Goal: Find specific page/section: Find specific page/section

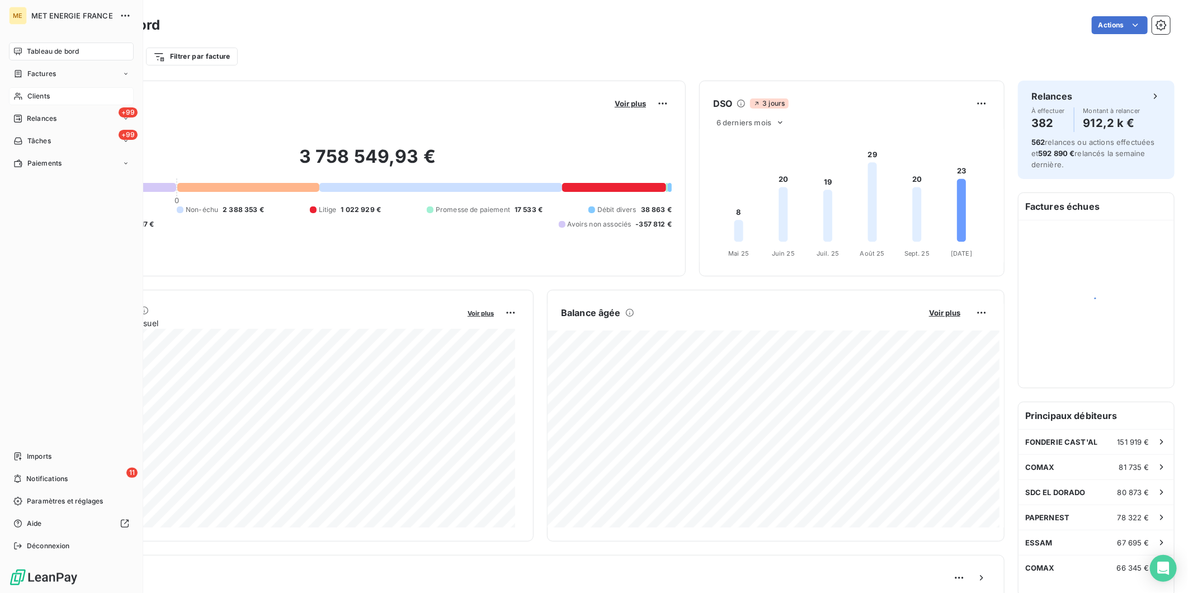
click at [35, 98] on span "Clients" at bounding box center [38, 96] width 22 height 10
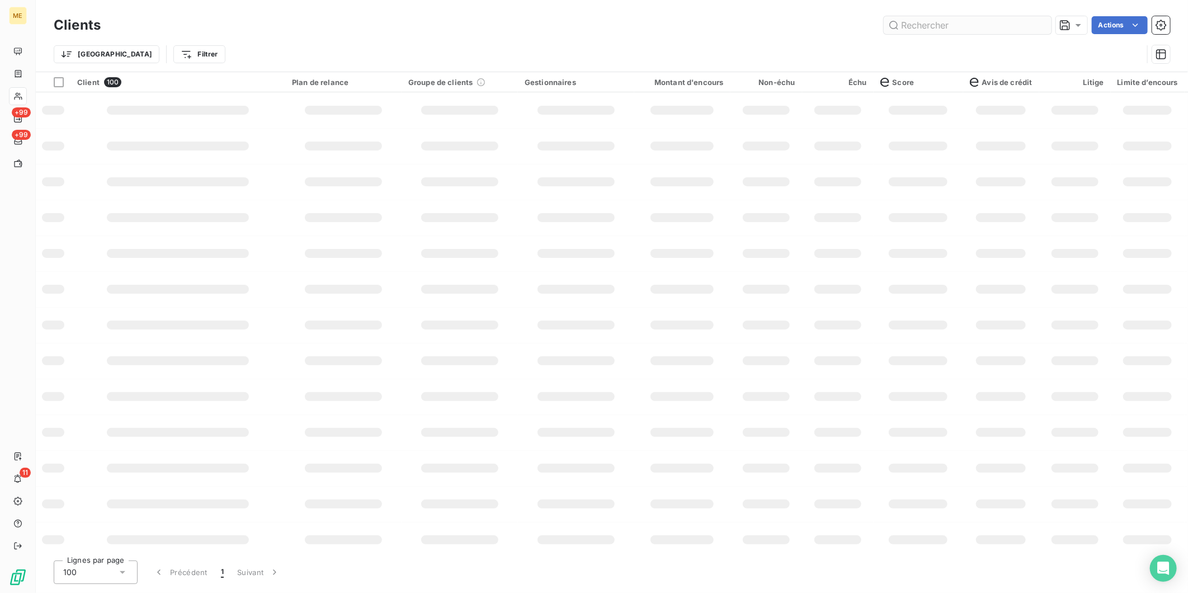
click at [941, 26] on input "text" at bounding box center [968, 25] width 168 height 18
type input "n"
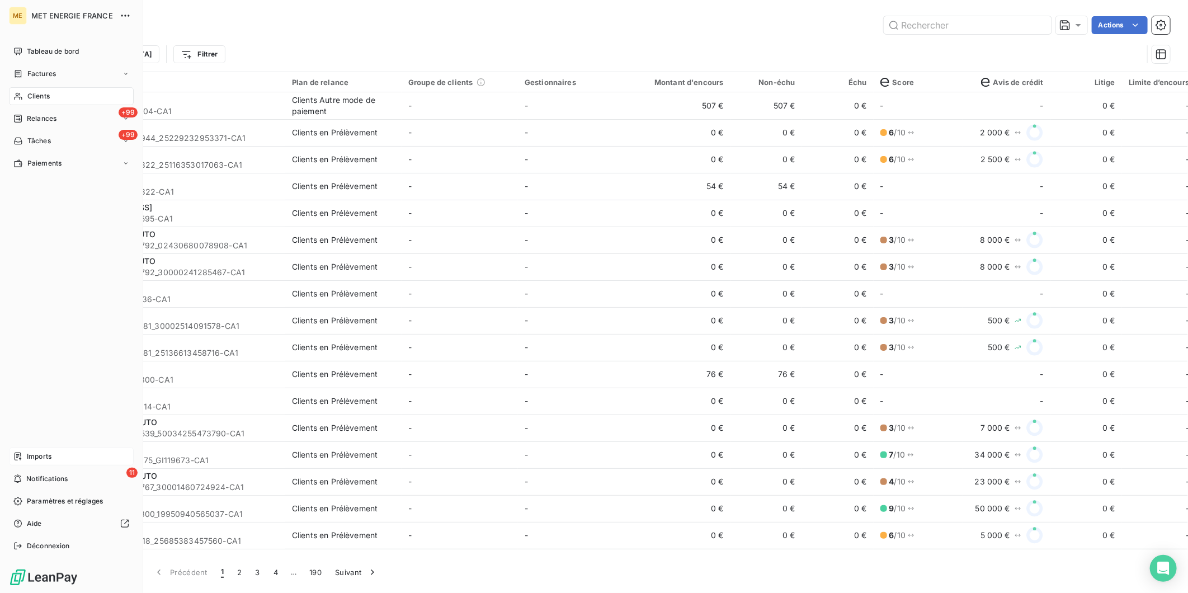
click at [48, 459] on span "Imports" at bounding box center [39, 456] width 25 height 10
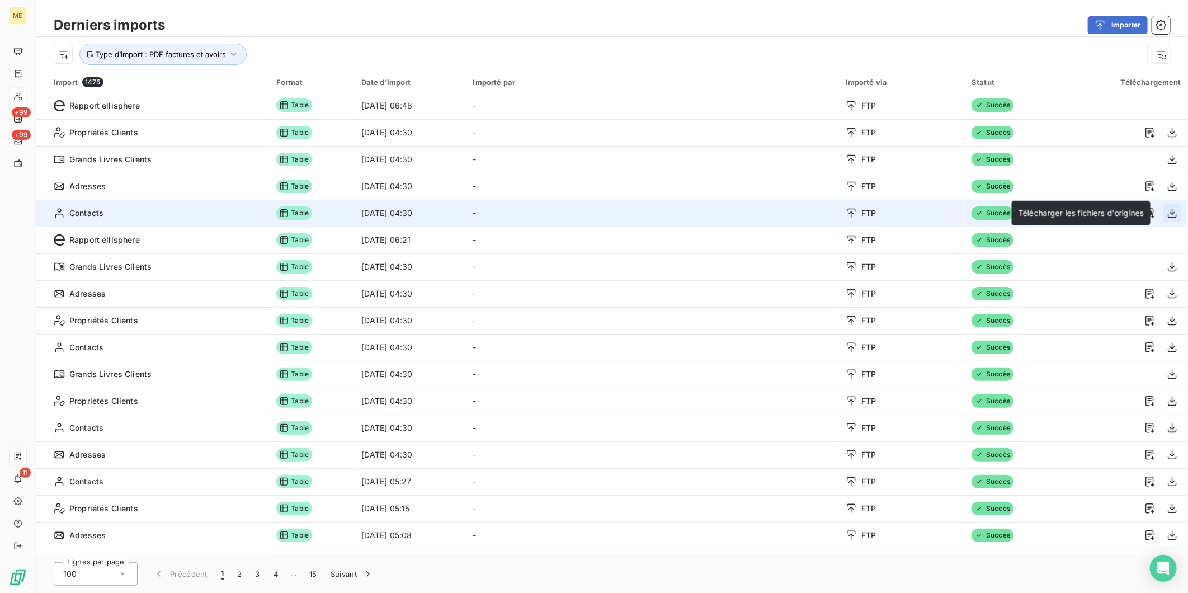
click at [1170, 213] on icon "button" at bounding box center [1172, 213] width 11 height 11
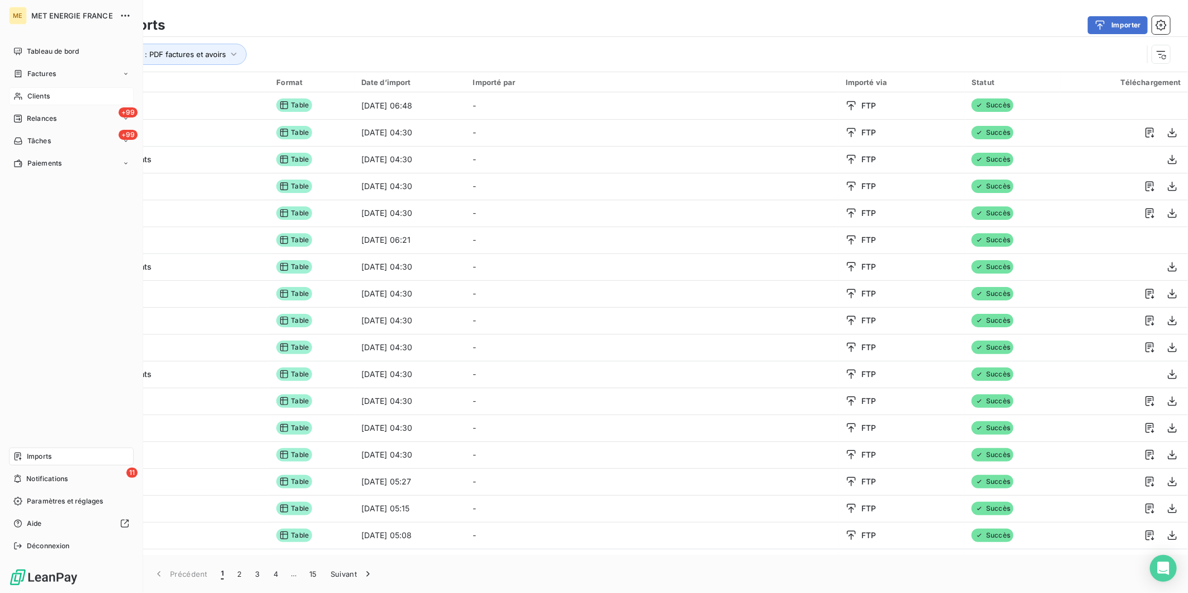
click at [34, 102] on div "Clients" at bounding box center [71, 96] width 125 height 18
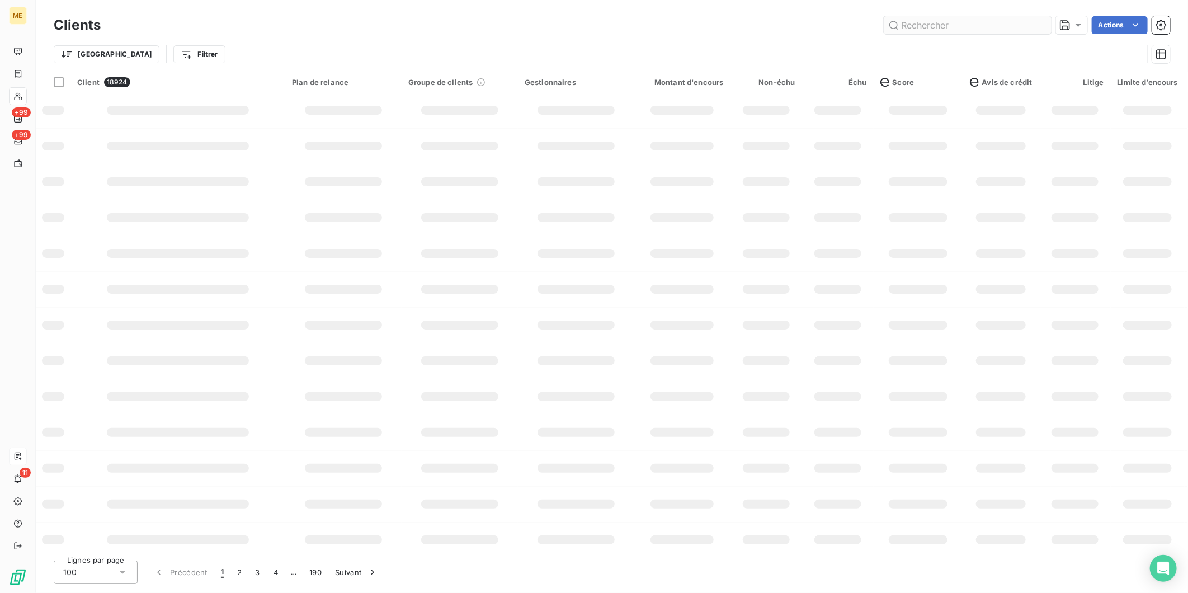
click at [983, 23] on input "text" at bounding box center [968, 25] width 168 height 18
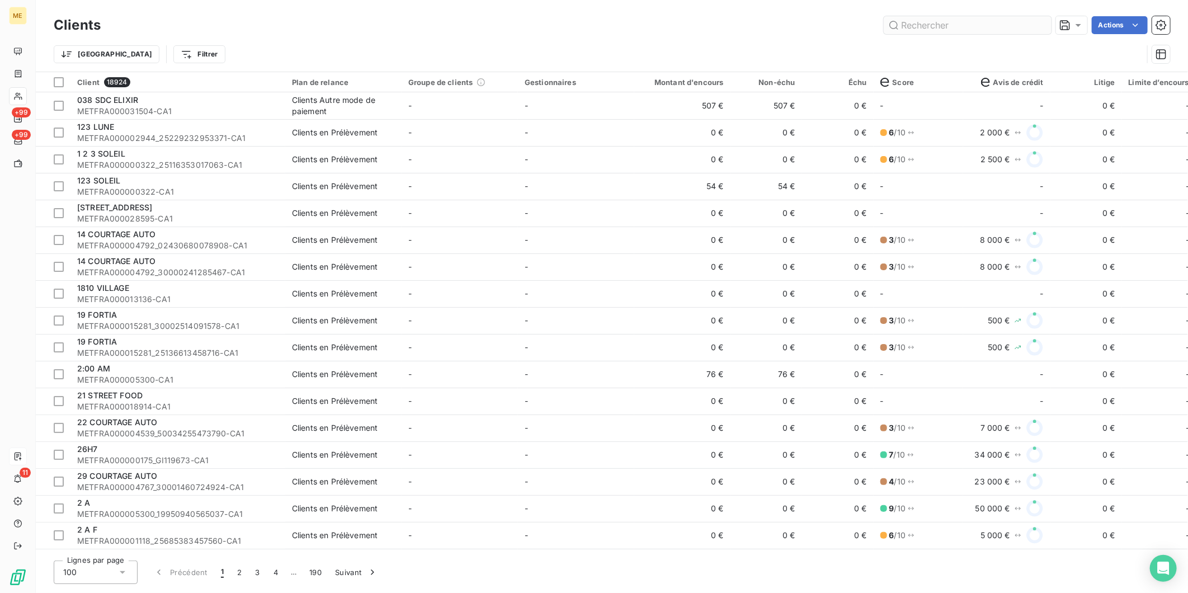
click at [960, 25] on input "text" at bounding box center [968, 25] width 168 height 18
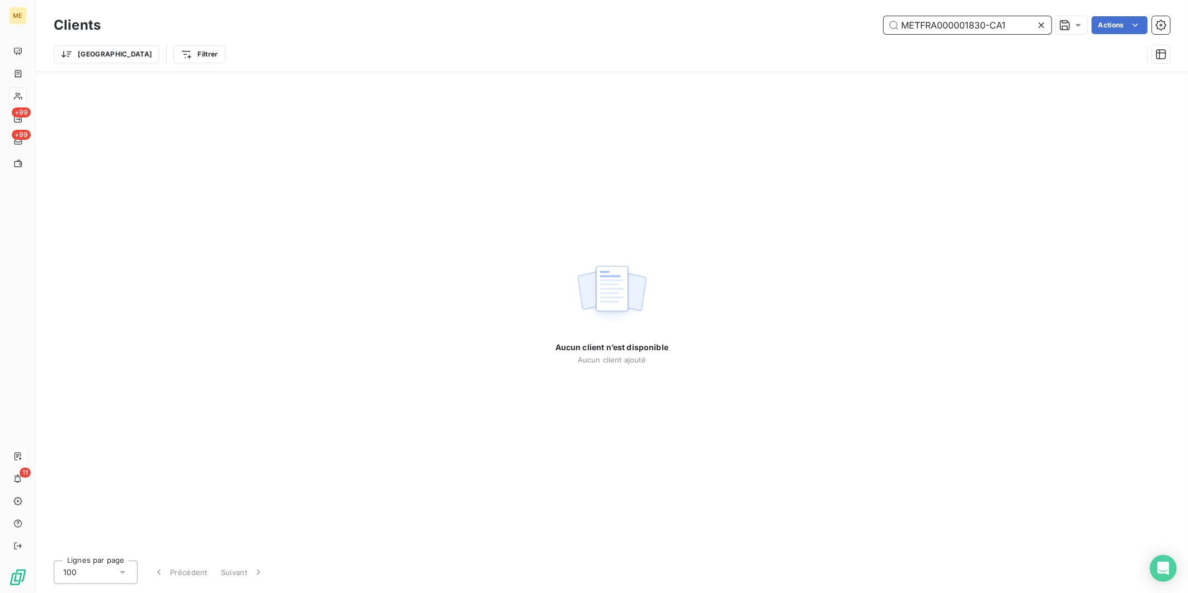
click at [933, 28] on input "METFRA000001830-CA1" at bounding box center [968, 25] width 168 height 18
paste input "6735_07474819068565"
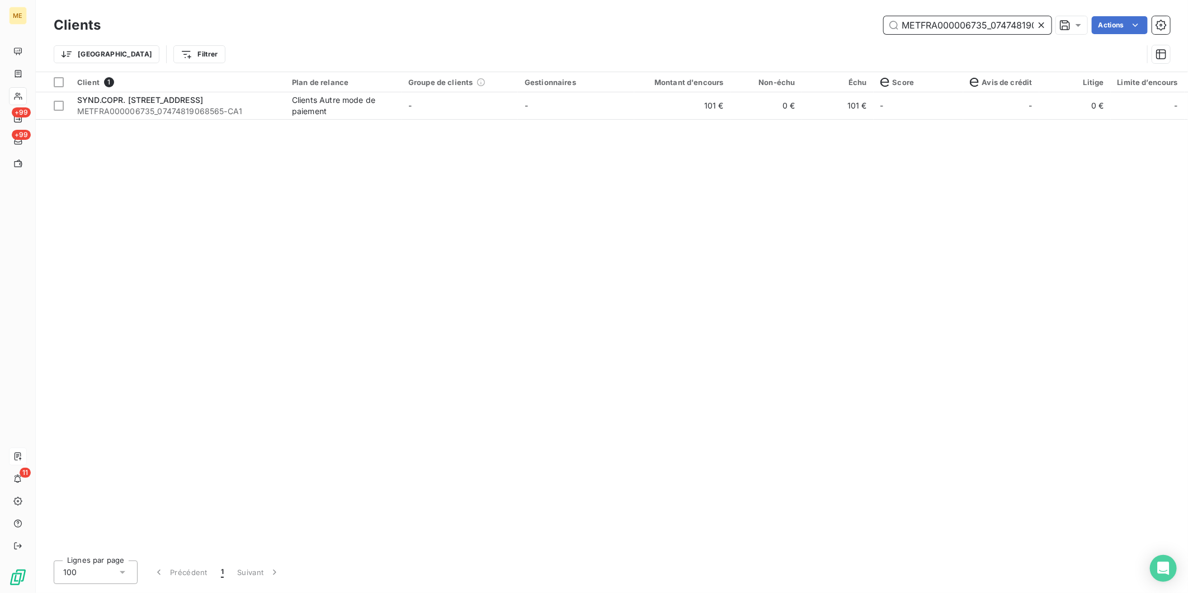
click at [1016, 23] on input "METFRA000006735_07474819068565-CA1" at bounding box center [968, 25] width 168 height 18
paste input "1830_0720709109623"
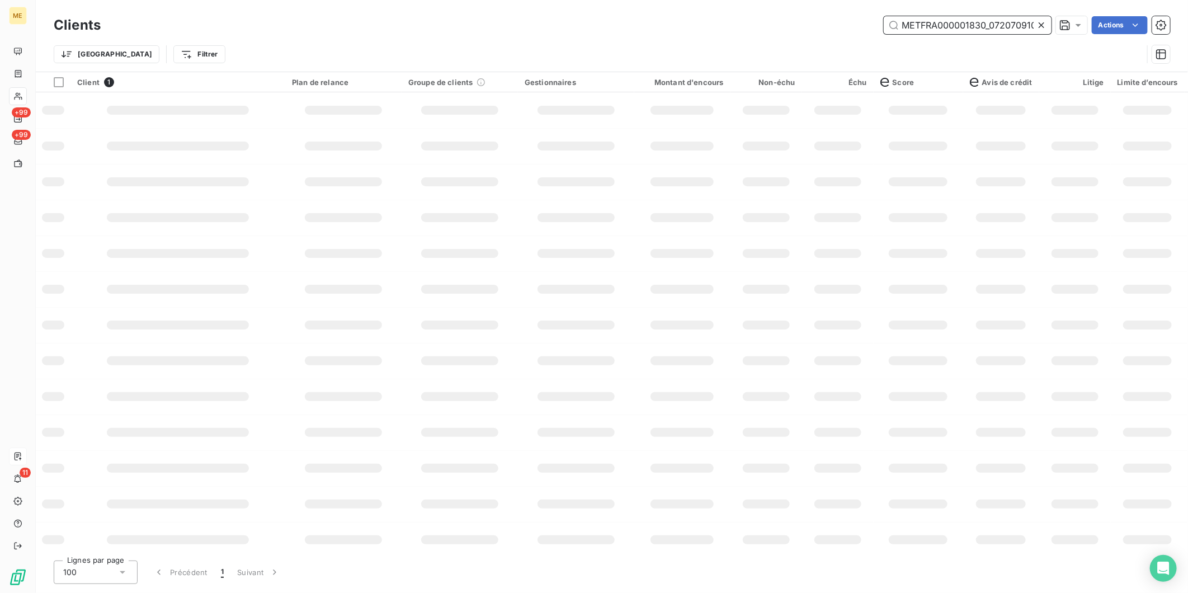
scroll to position [0, 50]
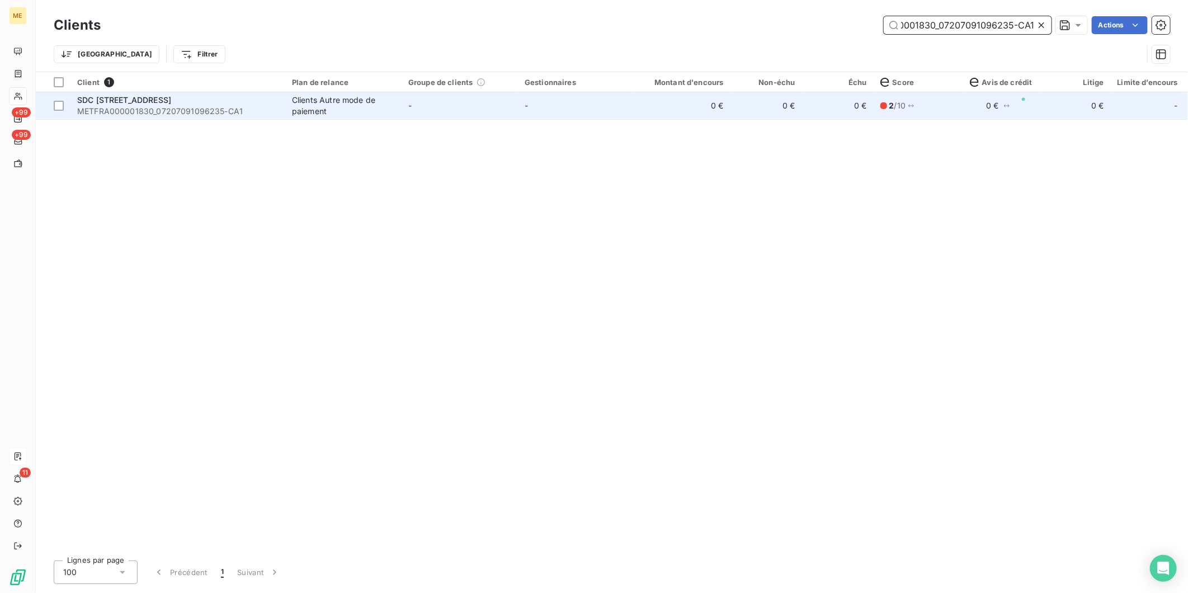
type input "METFRA000001830_07207091096235-CA1"
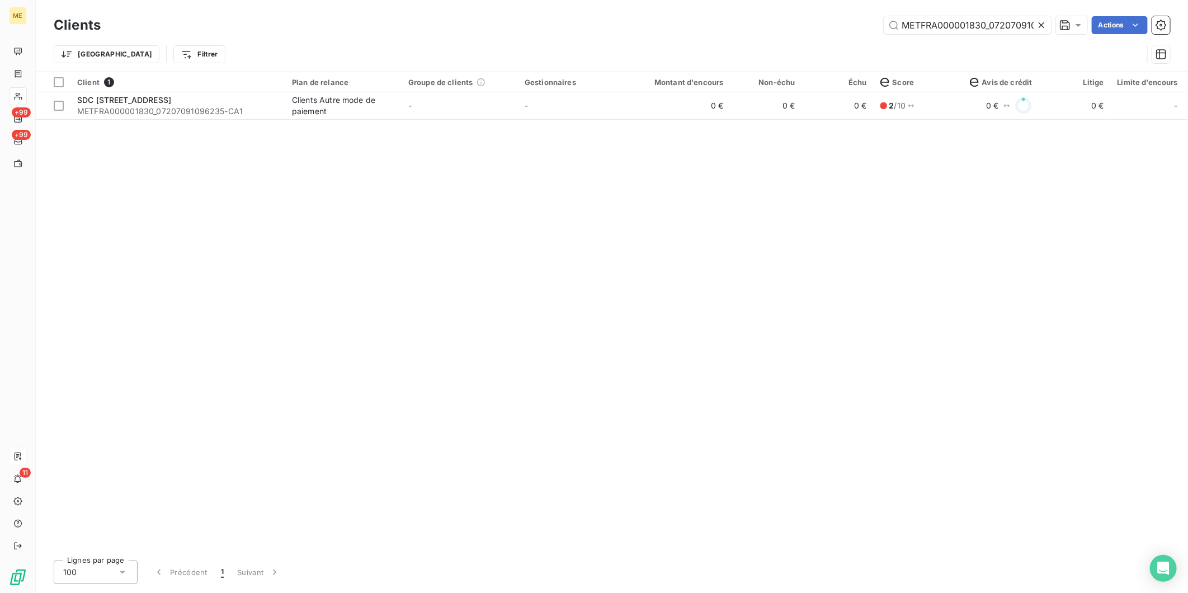
drag, startPoint x: 101, startPoint y: 110, endPoint x: 54, endPoint y: 151, distance: 63.0
click at [54, 151] on div "Client 1 Plan de relance Groupe de clients Gestionnaires Montant d'encours Non-…" at bounding box center [612, 311] width 1152 height 479
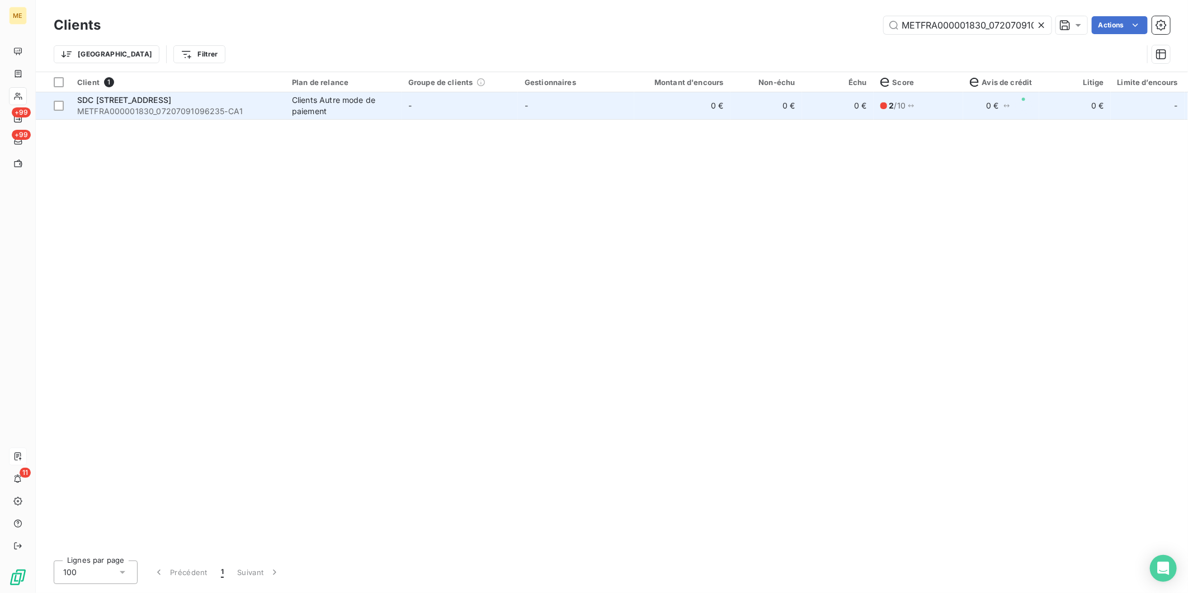
click at [97, 107] on span "METFRA000001830_07207091096235-CA1" at bounding box center [177, 111] width 201 height 11
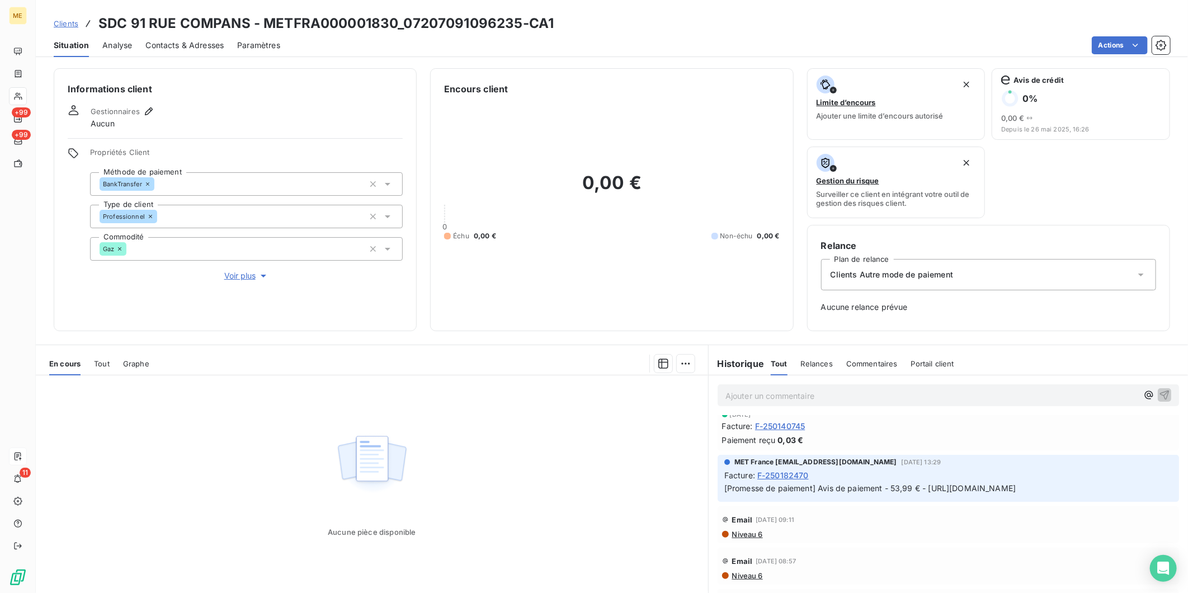
scroll to position [124, 0]
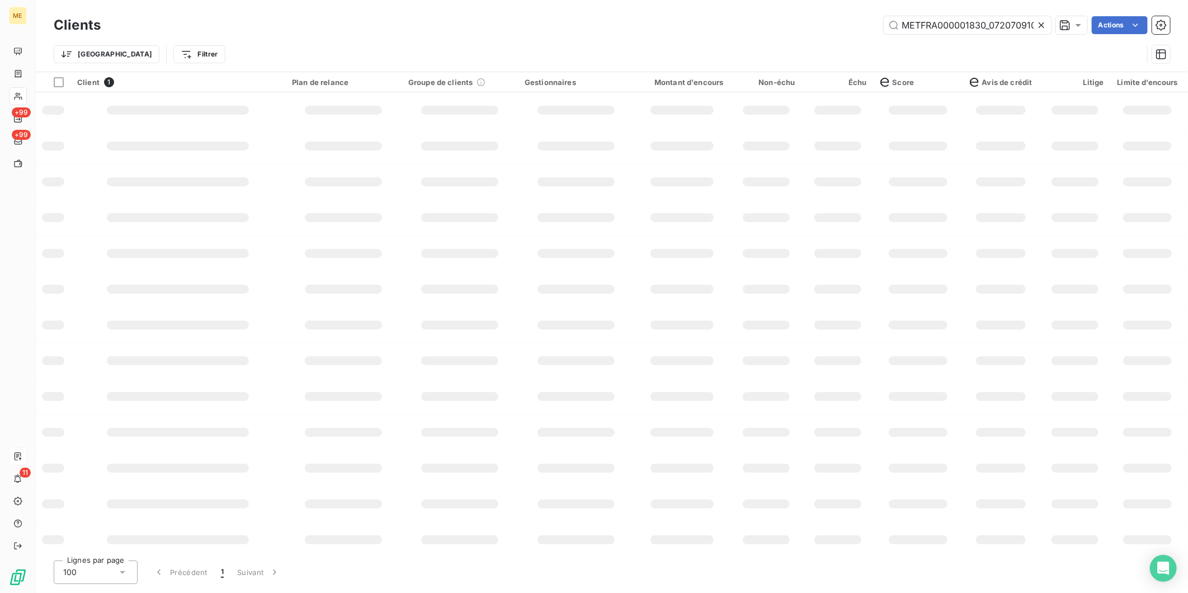
scroll to position [0, 51]
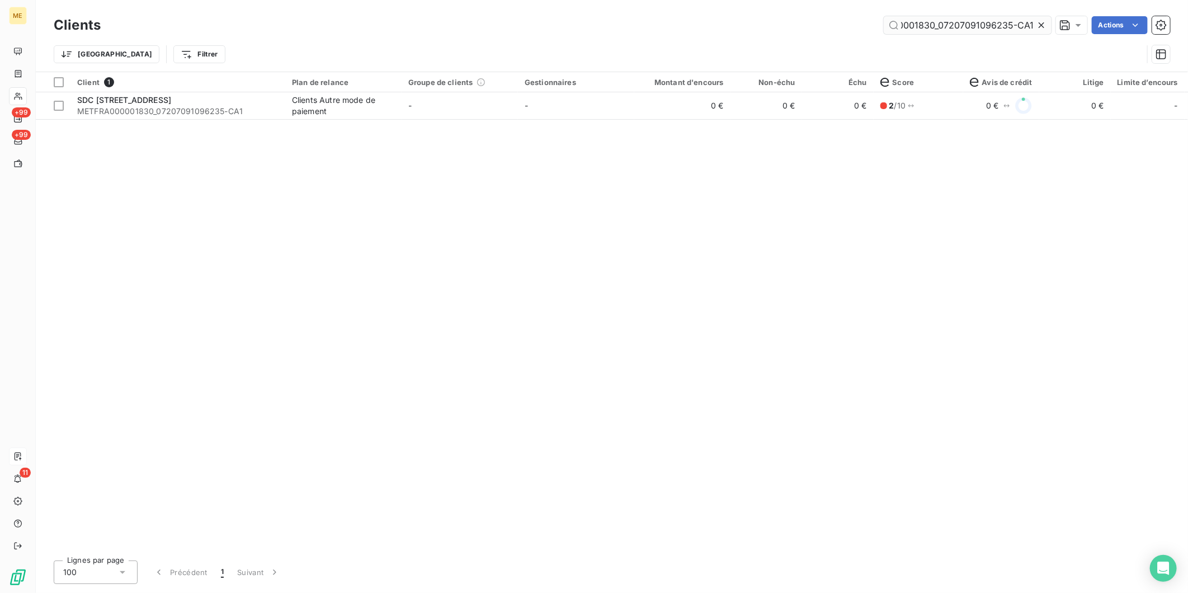
click at [945, 20] on input "METFRA000001830_07207091096235-CA1" at bounding box center [968, 25] width 168 height 18
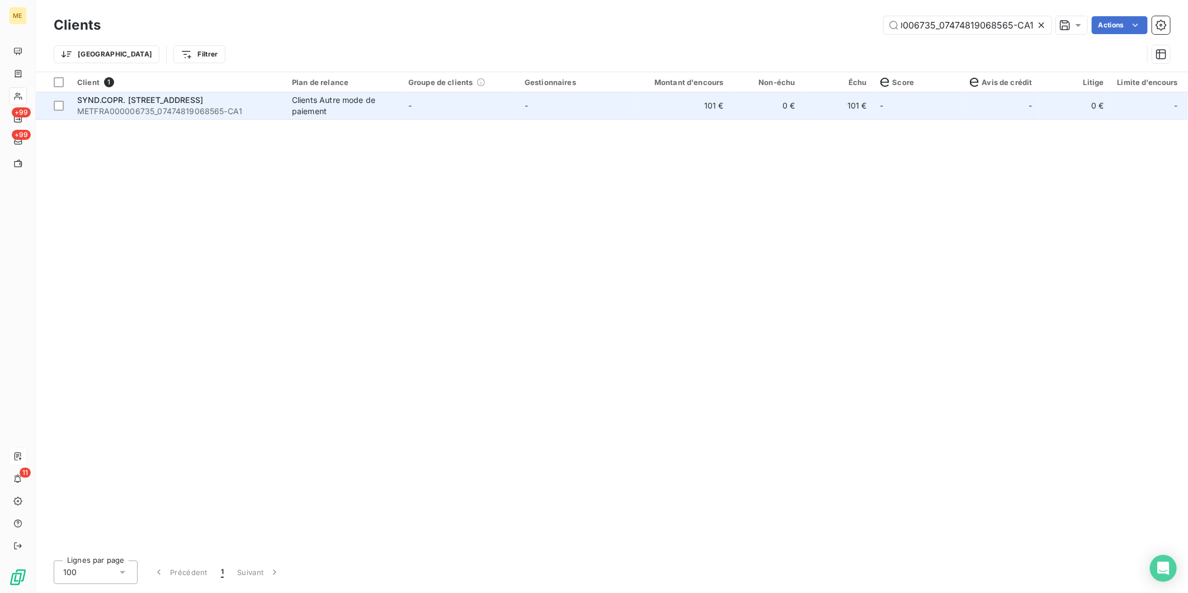
type input "METFRA000006735_07474819068565-CA1"
click at [147, 113] on span "METFRA000006735_07474819068565-CA1" at bounding box center [177, 111] width 201 height 11
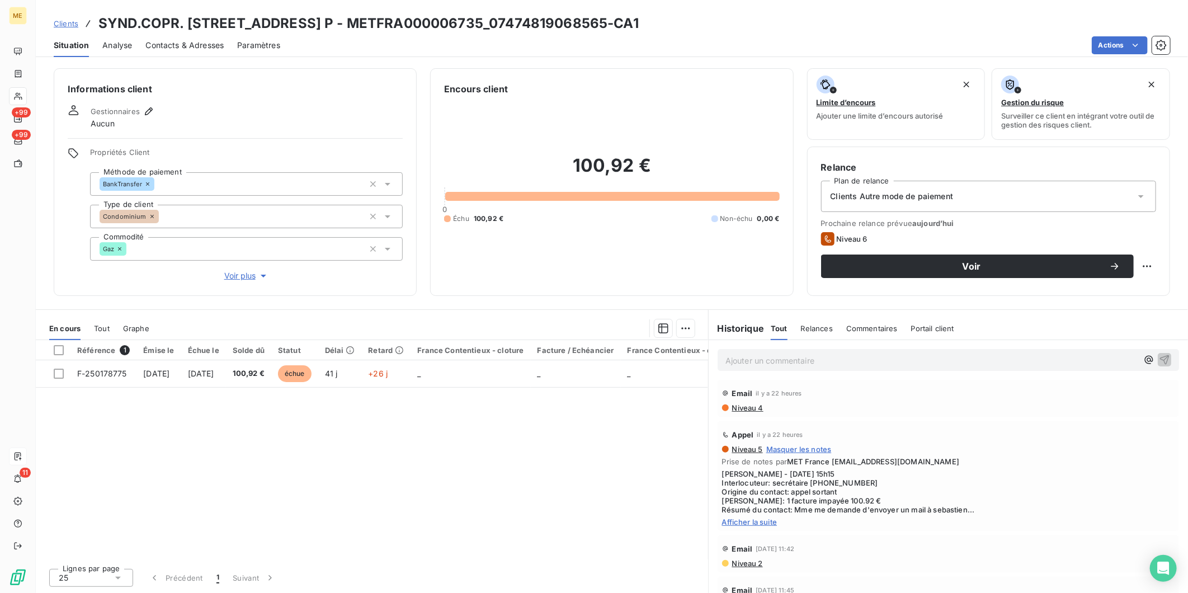
scroll to position [124, 0]
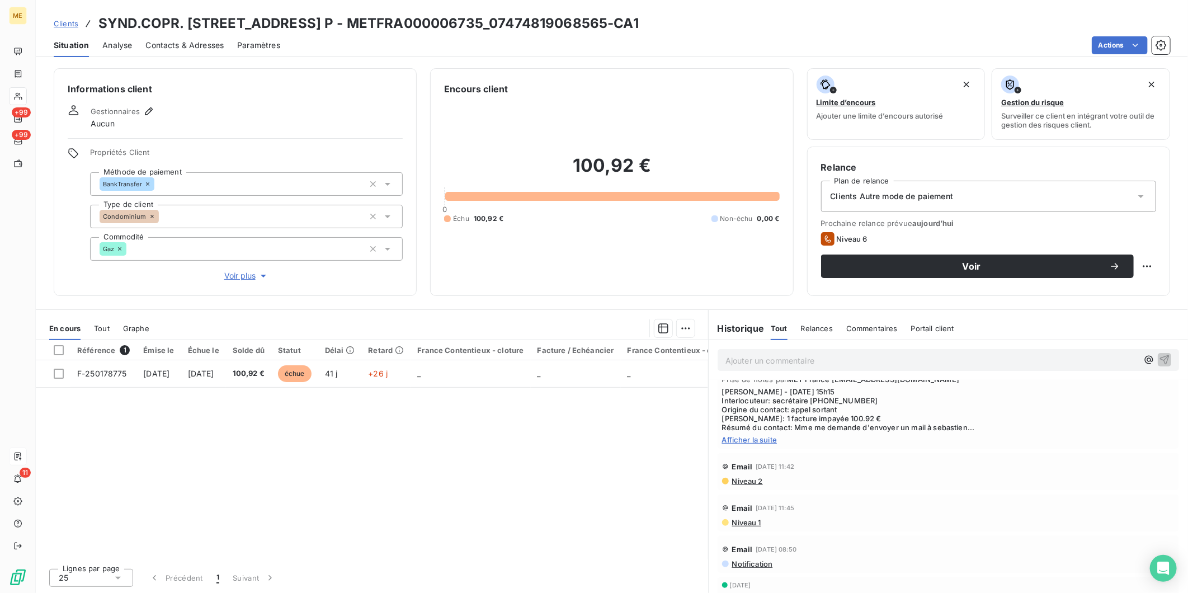
click at [759, 527] on span "Niveau 1" at bounding box center [746, 522] width 30 height 9
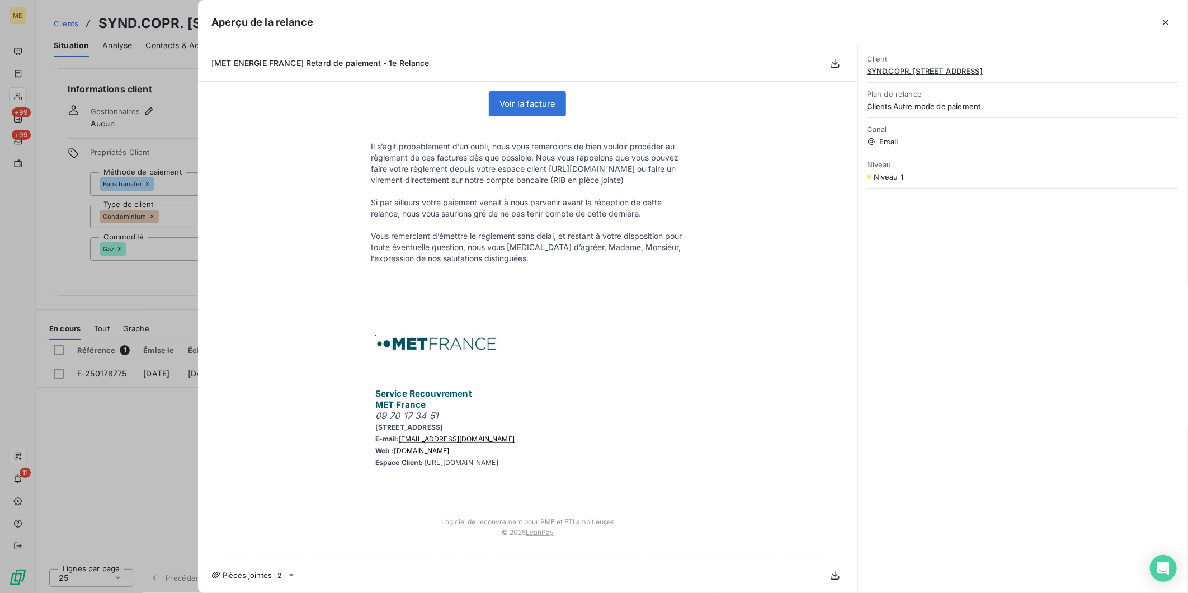
scroll to position [0, 0]
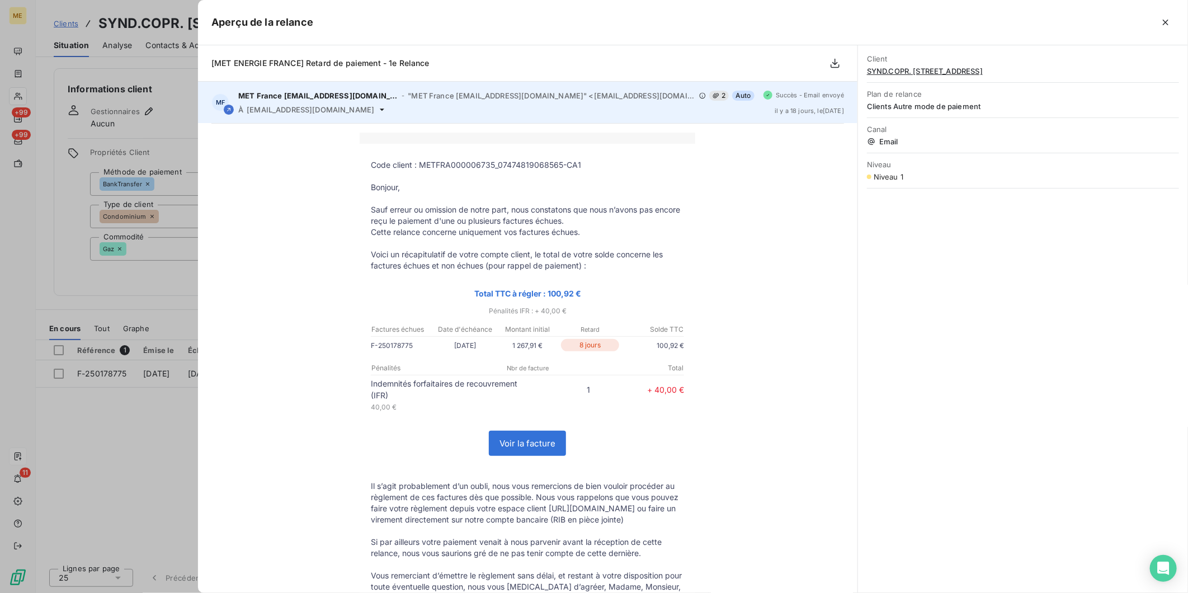
click at [811, 101] on div "Succès - Email envoyé [DATE] , le [DATE]" at bounding box center [804, 102] width 81 height 23
click at [562, 96] on span ""MET France [EMAIL_ADDRESS][DOMAIN_NAME]" <[EMAIL_ADDRESS][DOMAIN_NAME]>" at bounding box center [552, 95] width 288 height 9
click at [372, 109] on div "À [EMAIL_ADDRESS][DOMAIN_NAME]" at bounding box center [496, 109] width 516 height 9
click at [378, 109] on icon at bounding box center [382, 109] width 9 height 9
click at [378, 112] on icon at bounding box center [382, 109] width 9 height 9
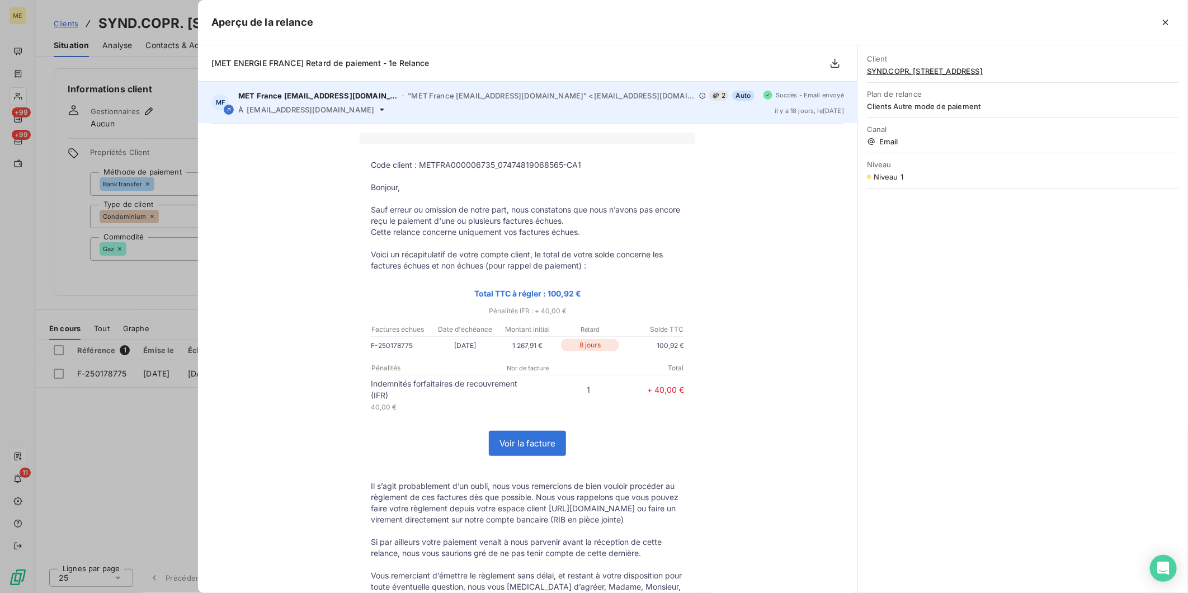
click at [378, 112] on icon at bounding box center [382, 109] width 9 height 9
click at [317, 112] on span "[EMAIL_ADDRESS][DOMAIN_NAME]" at bounding box center [311, 109] width 128 height 9
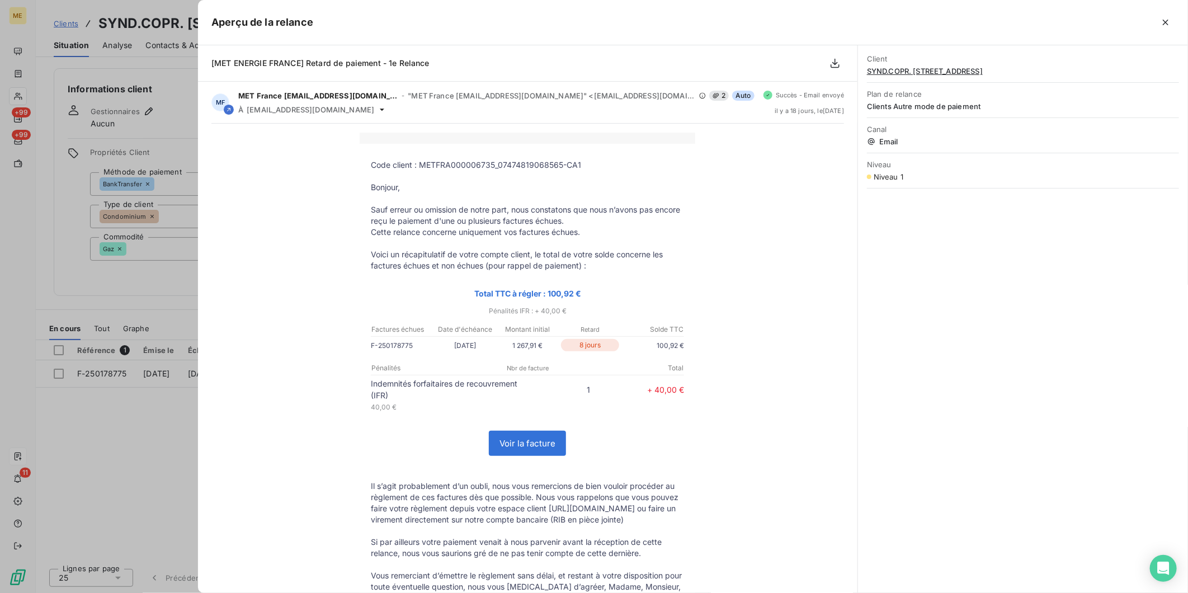
click at [678, 332] on p "Solde TTC" at bounding box center [653, 329] width 62 height 10
click at [634, 64] on div "[MET ENERGIE FRANCE] Retard de paiement - 1e Relance" at bounding box center [527, 63] width 659 height 36
click at [836, 62] on icon "button" at bounding box center [835, 63] width 11 height 11
click at [116, 60] on div at bounding box center [594, 296] width 1188 height 593
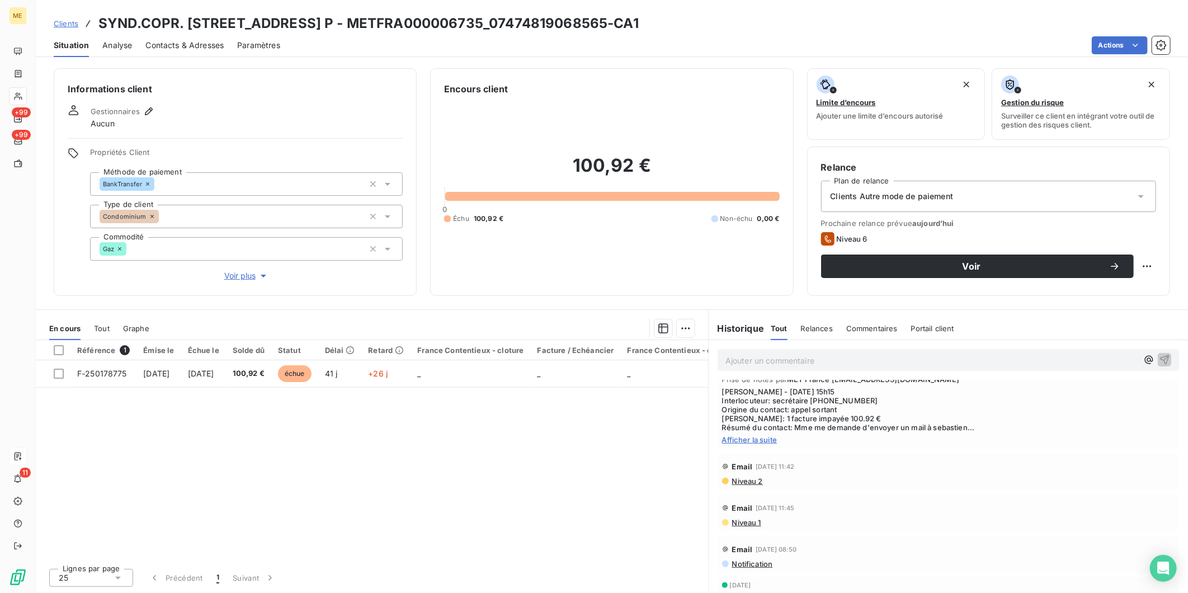
drag, startPoint x: 397, startPoint y: 25, endPoint x: 696, endPoint y: 29, distance: 299.3
click at [696, 29] on div "Clients SYND.COPR. [STREET_ADDRESS] P - METFRA000006735_07474819068565-CA1" at bounding box center [612, 23] width 1152 height 20
copy h3 "METFRA000006735_07474819068565-CA1"
